Goal: Task Accomplishment & Management: Manage account settings

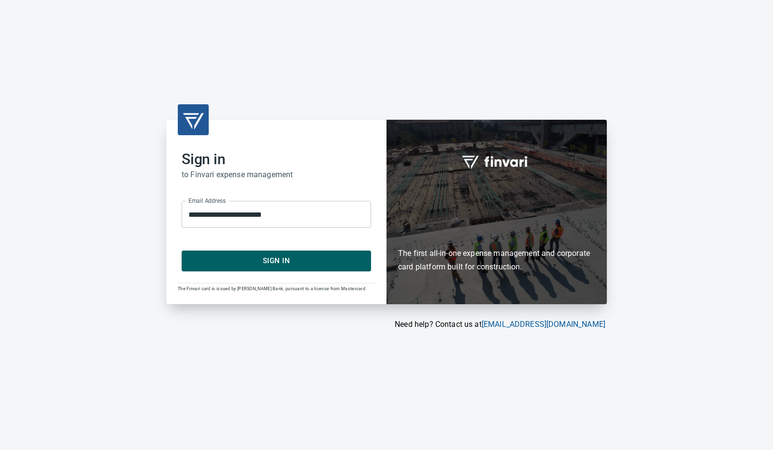
click at [218, 258] on span "Sign In" at bounding box center [276, 261] width 168 height 13
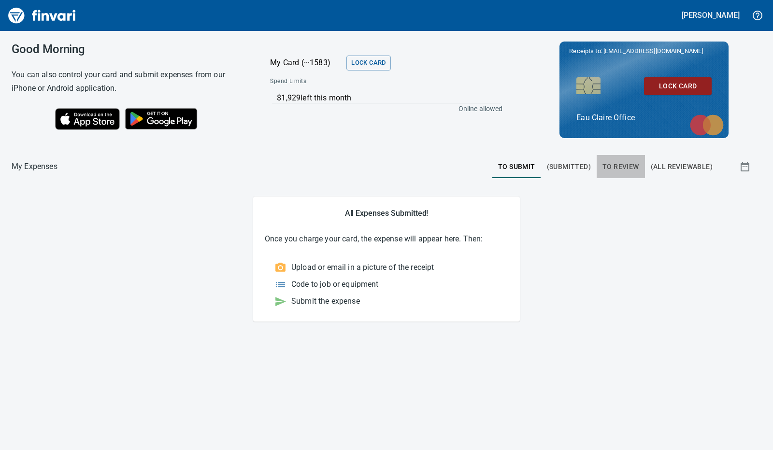
click at [621, 165] on span "To Review" at bounding box center [620, 167] width 37 height 12
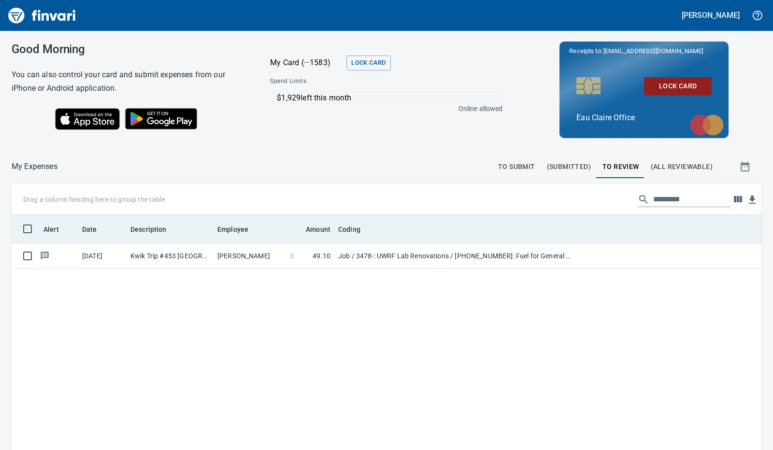
scroll to position [336, 735]
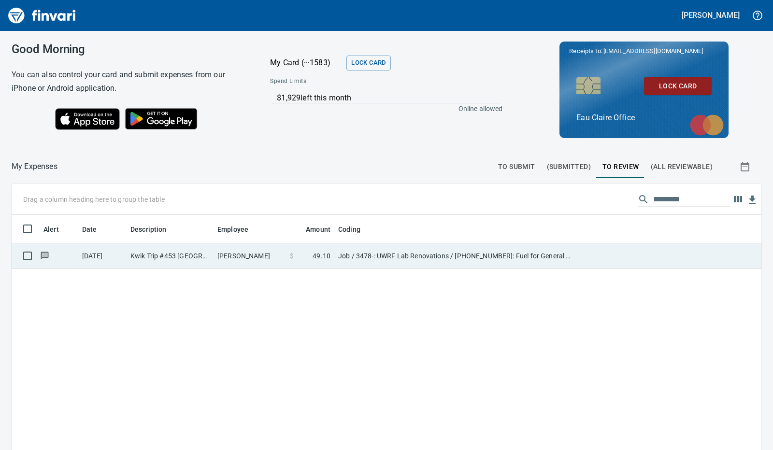
click at [402, 258] on td "Job / 3478-: UWRF Lab Renovations / [PHONE_NUMBER]: Fuel for General Conditions…" at bounding box center [454, 256] width 241 height 26
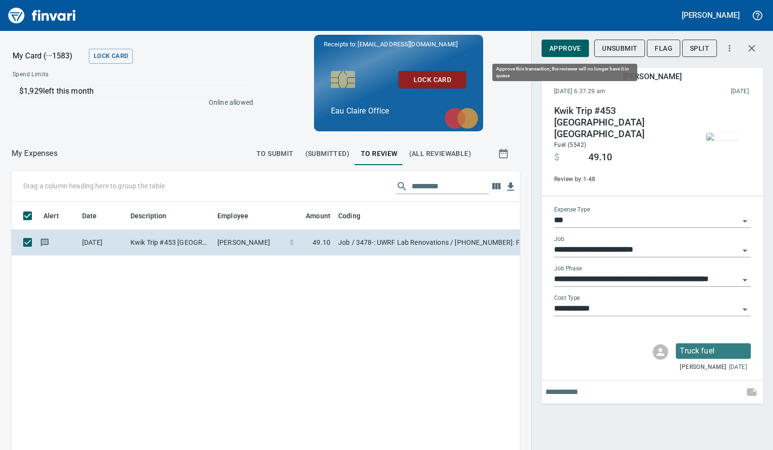
scroll to position [329, 486]
click at [567, 45] on span "Approve" at bounding box center [565, 48] width 32 height 12
